Goal: Navigation & Orientation: Find specific page/section

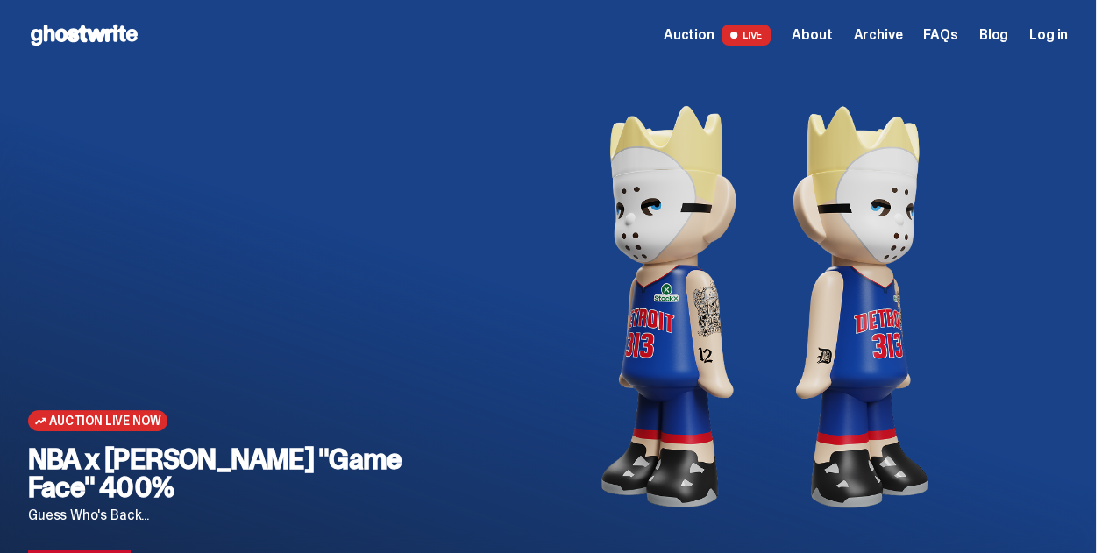
click at [702, 38] on span "Auction" at bounding box center [688, 35] width 51 height 14
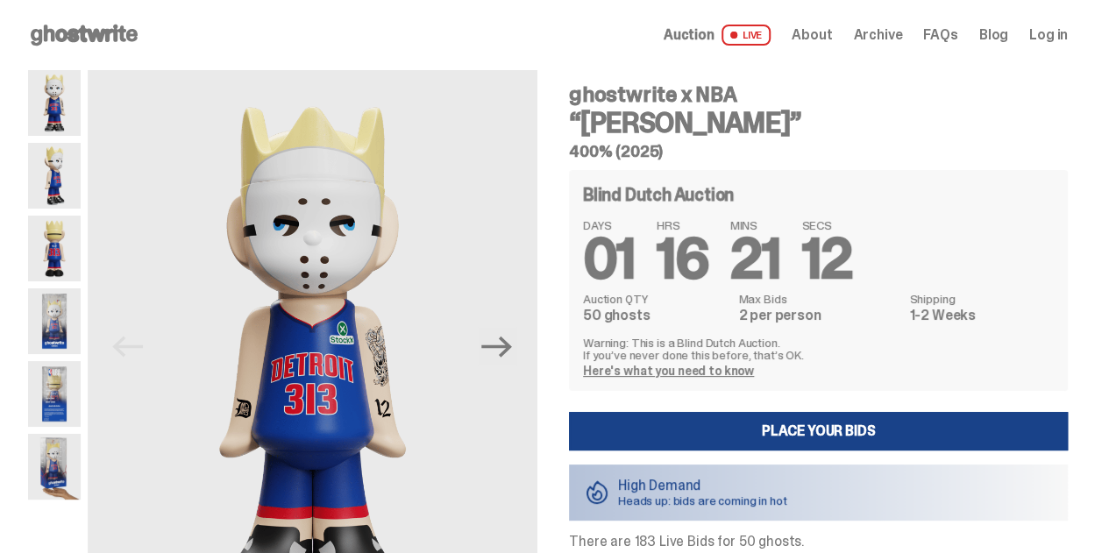
click at [812, 37] on span "About" at bounding box center [811, 35] width 40 height 14
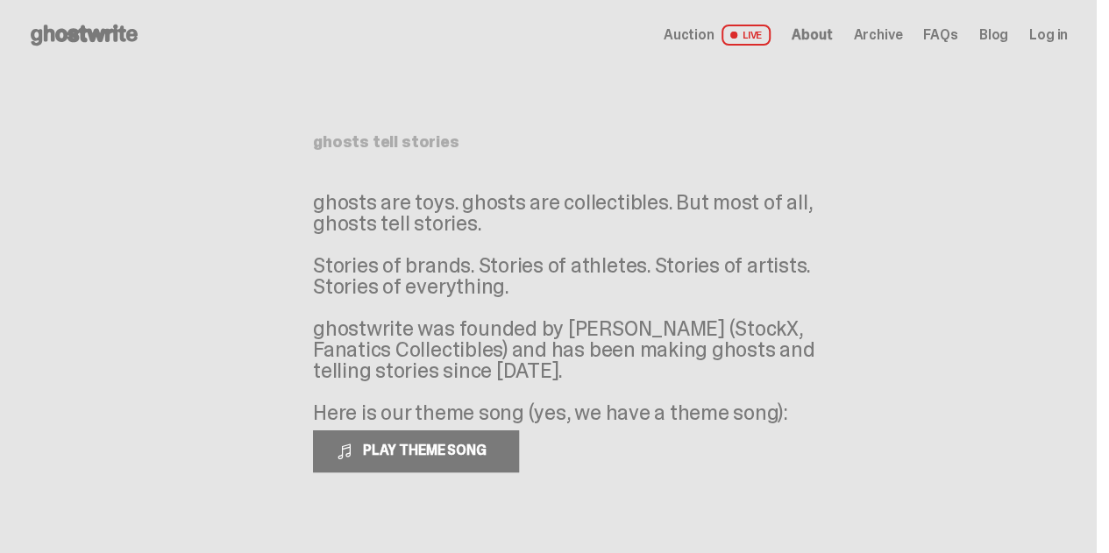
click at [91, 32] on use at bounding box center [84, 35] width 107 height 21
